Goal: Task Accomplishment & Management: Use online tool/utility

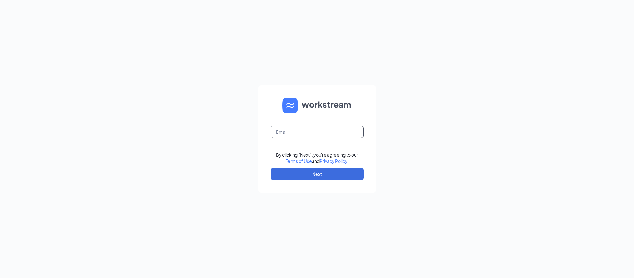
click at [343, 135] on input "text" at bounding box center [317, 132] width 93 height 12
type input "[PERSON_NAME][EMAIL_ADDRESS][DOMAIN_NAME]"
click at [337, 170] on button "Next" at bounding box center [317, 174] width 93 height 12
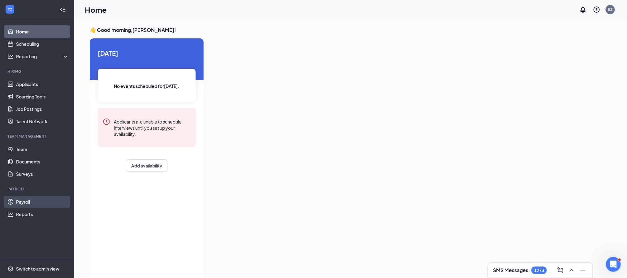
click at [26, 203] on link "Payroll" at bounding box center [42, 202] width 53 height 12
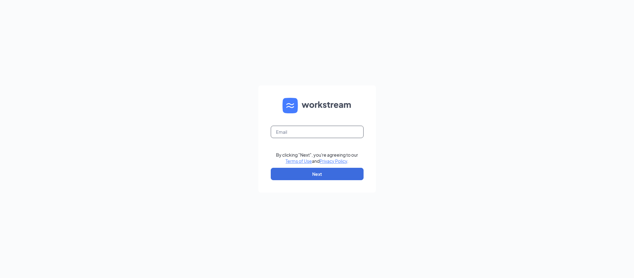
click at [288, 130] on input "text" at bounding box center [317, 132] width 93 height 12
type input "bassam@bajcogroup.net"
click at [334, 167] on form "bassam@bajcogroup.net By clicking "Next", you're agreeing to our Terms of Use a…" at bounding box center [317, 138] width 118 height 107
click at [334, 169] on button "Next" at bounding box center [317, 174] width 93 height 12
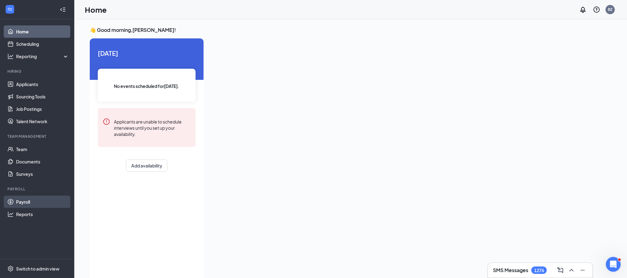
click at [37, 199] on link "Payroll" at bounding box center [42, 202] width 53 height 12
